Goal: Task Accomplishment & Management: Manage account settings

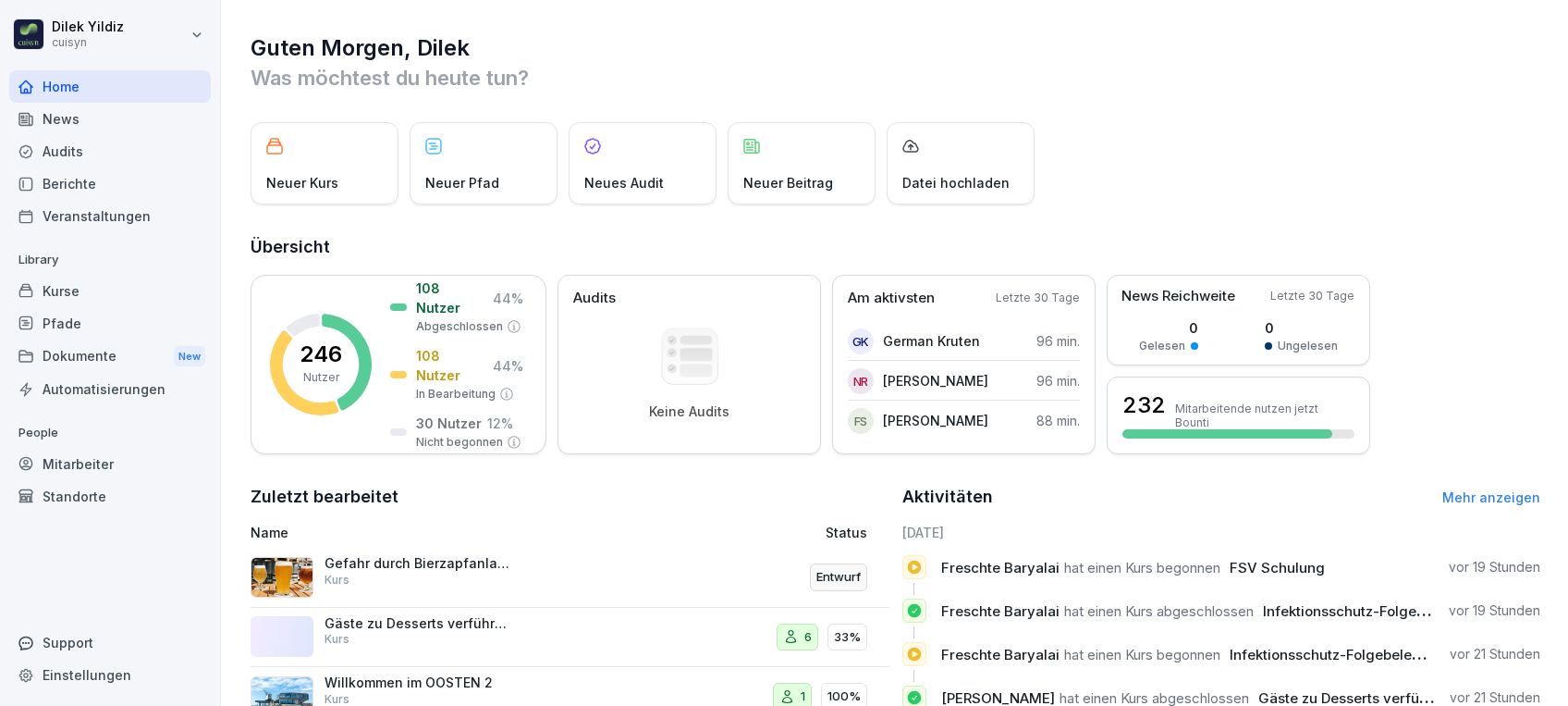
click at [75, 466] on div "Mitarbeiter" at bounding box center [110, 464] width 202 height 33
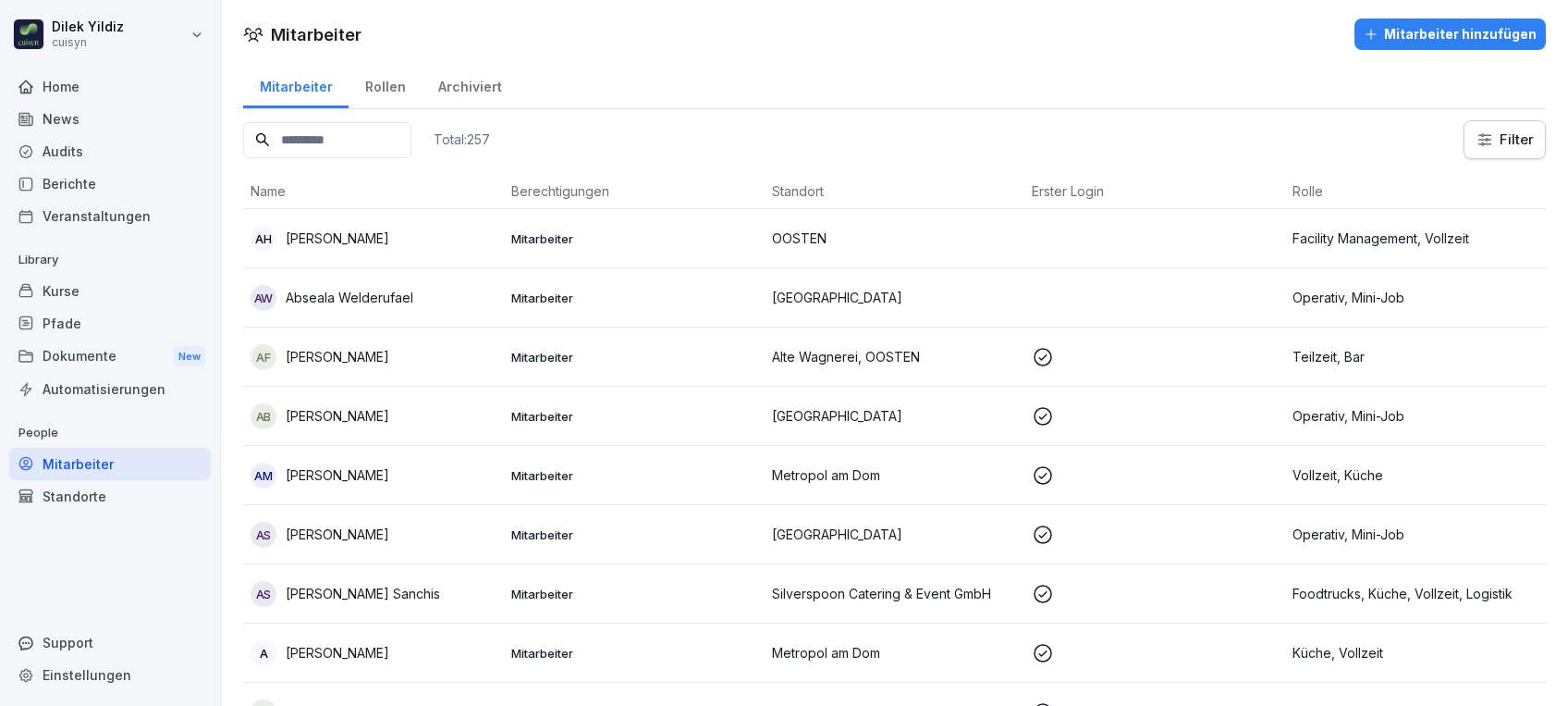
click at [364, 137] on input at bounding box center [327, 140] width 168 height 36
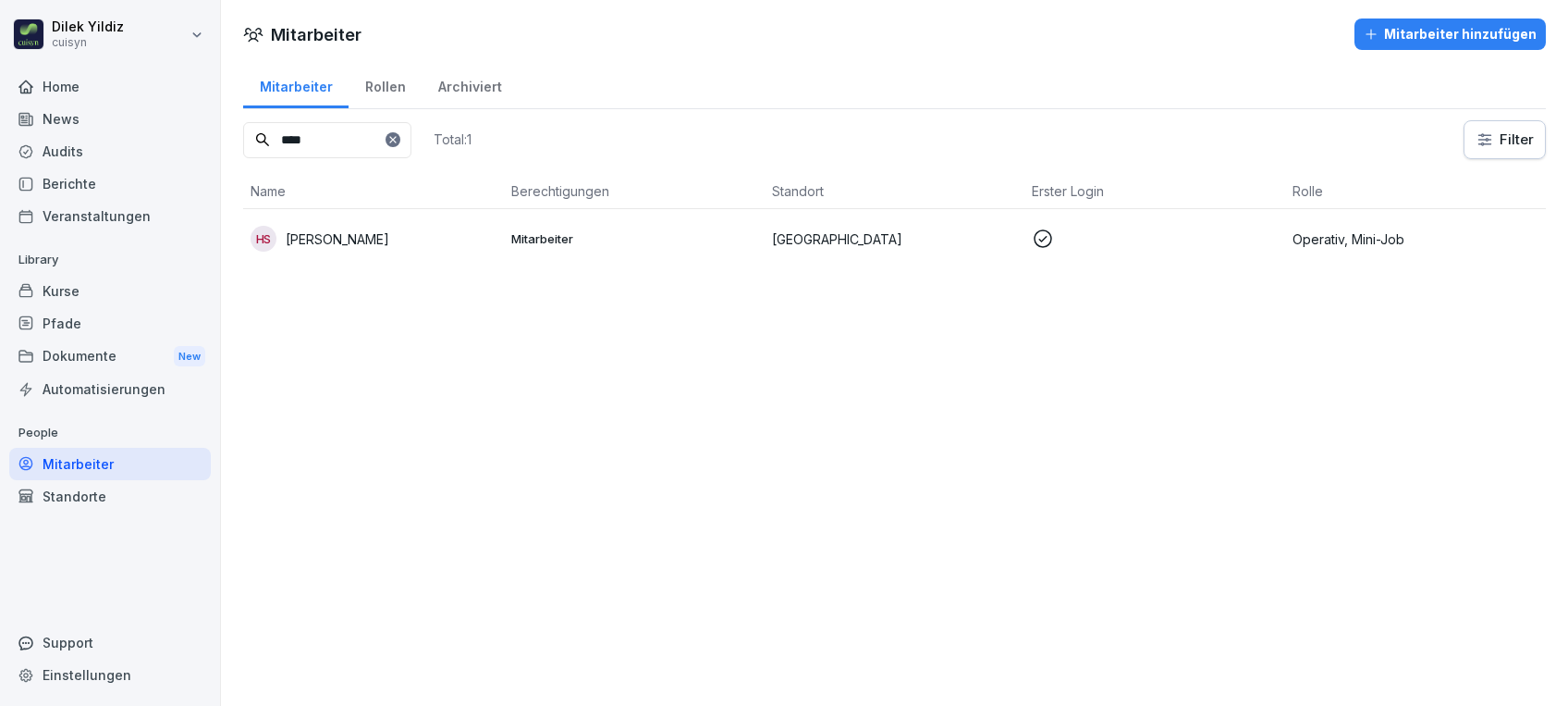
type input "****"
click at [381, 235] on div "HS [PERSON_NAME]" at bounding box center [373, 238] width 246 height 26
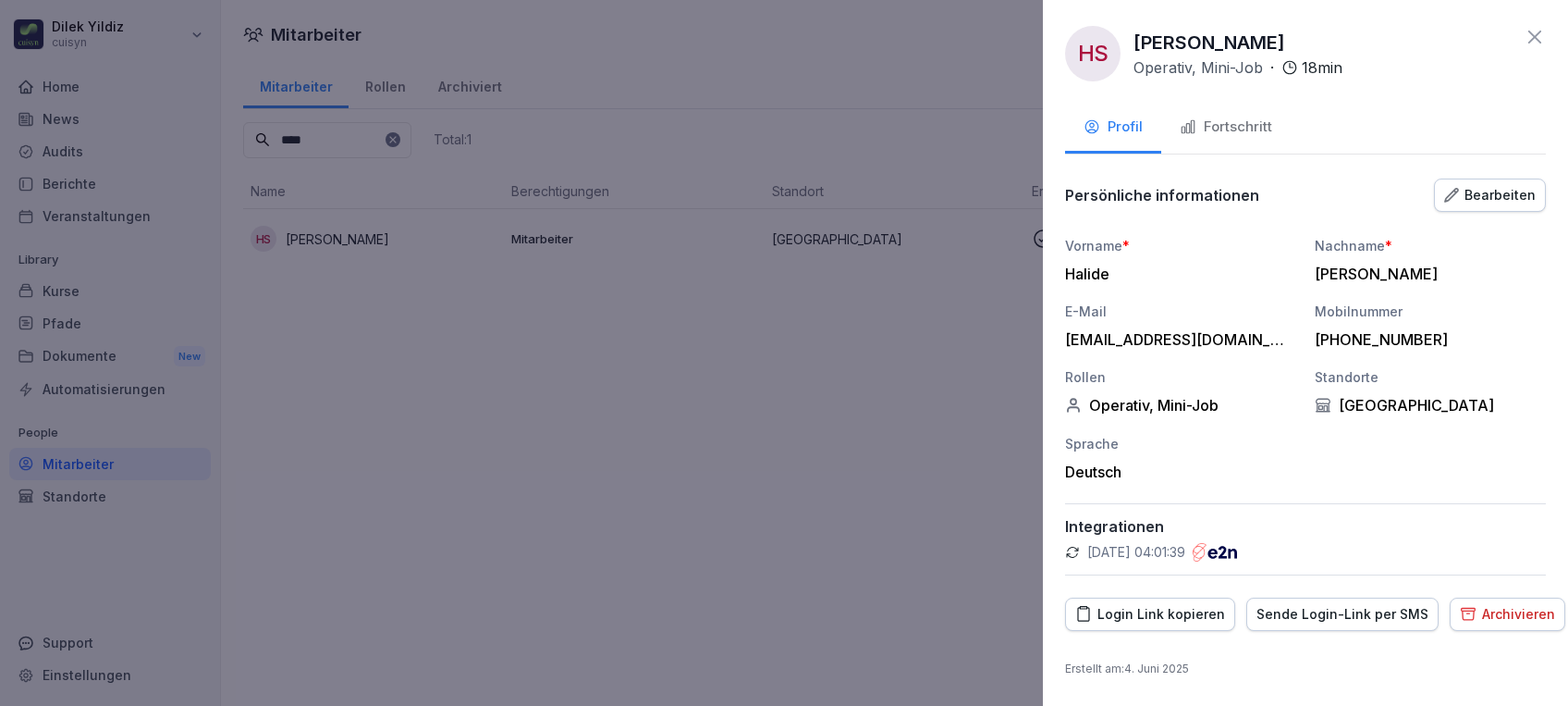
click at [1243, 140] on button "Fortschritt" at bounding box center [1226, 128] width 130 height 50
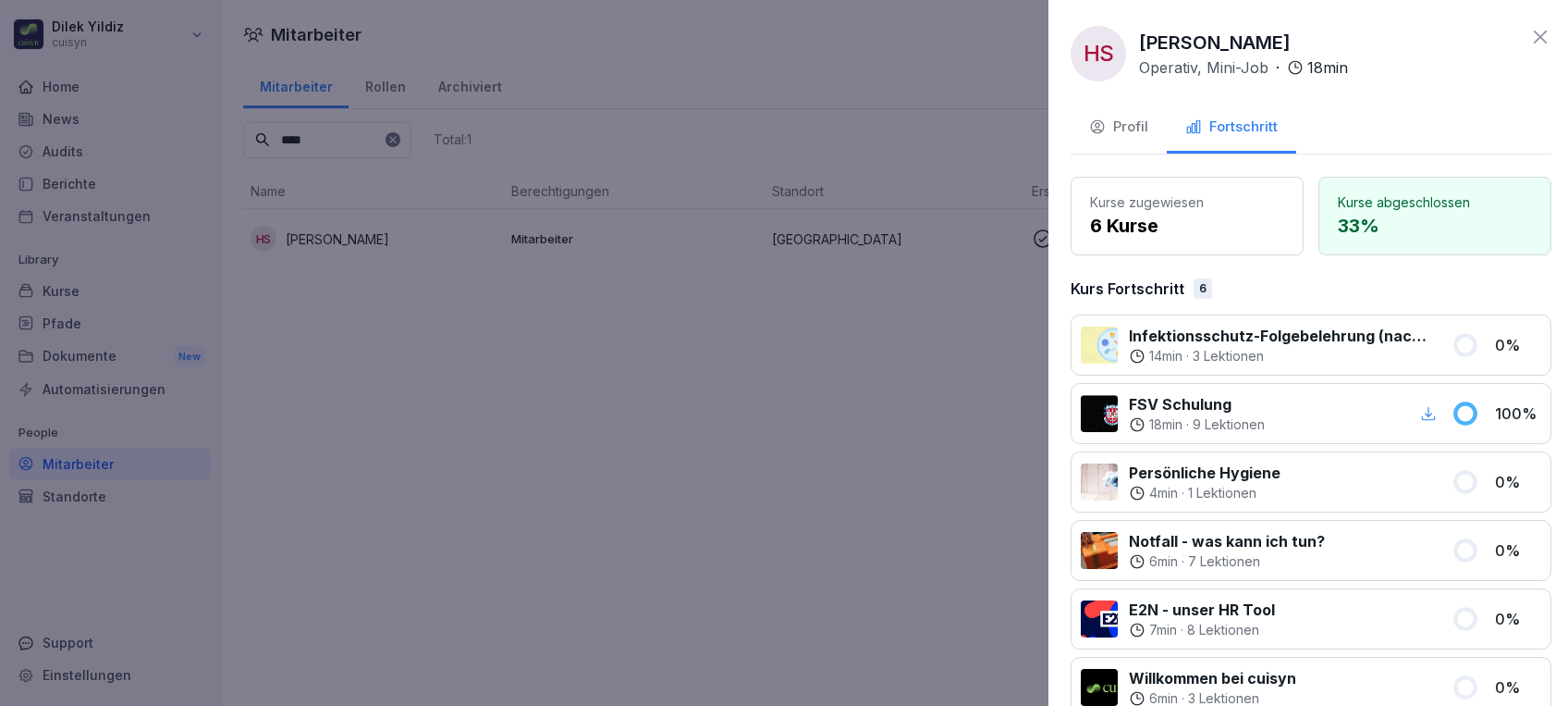
click at [919, 397] on div at bounding box center [784, 353] width 1568 height 706
